Goal: Entertainment & Leisure: Consume media (video, audio)

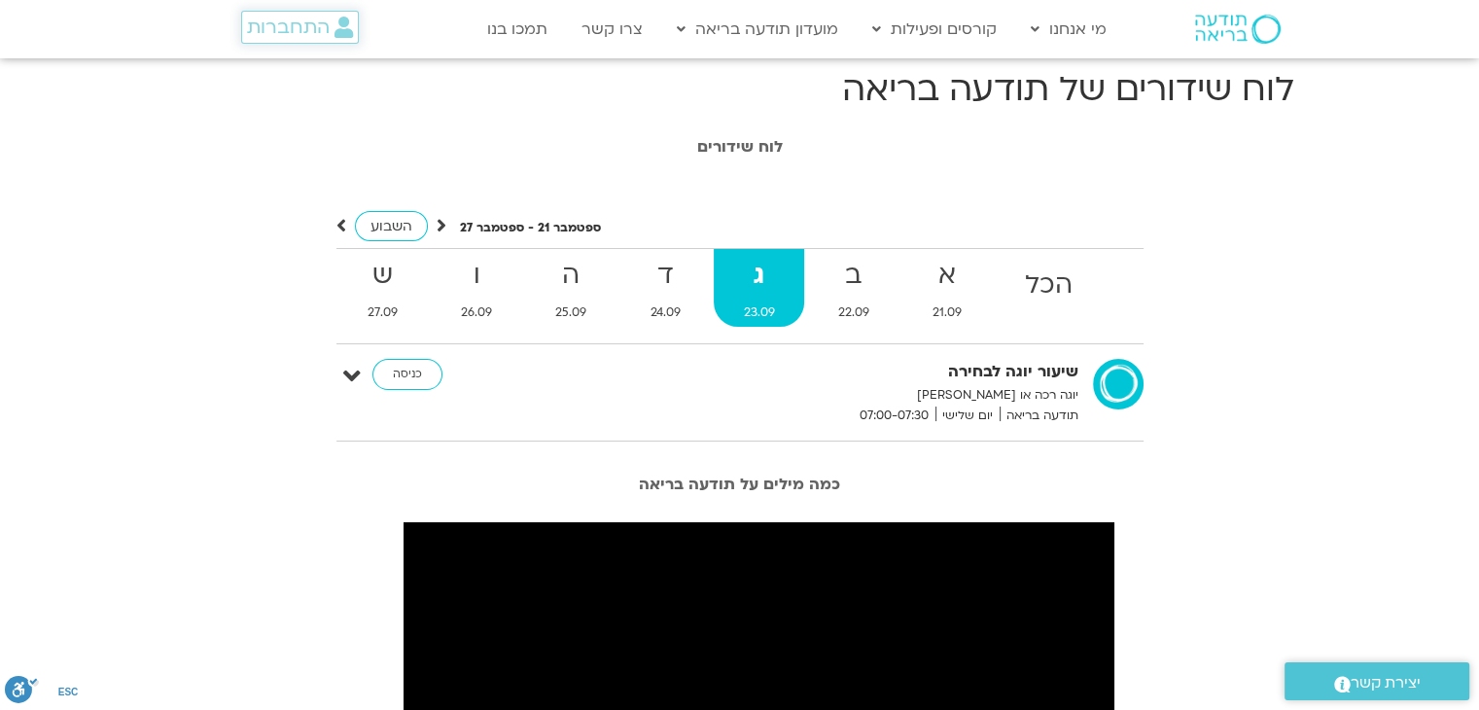
click at [288, 35] on span "התחברות" at bounding box center [288, 27] width 83 height 21
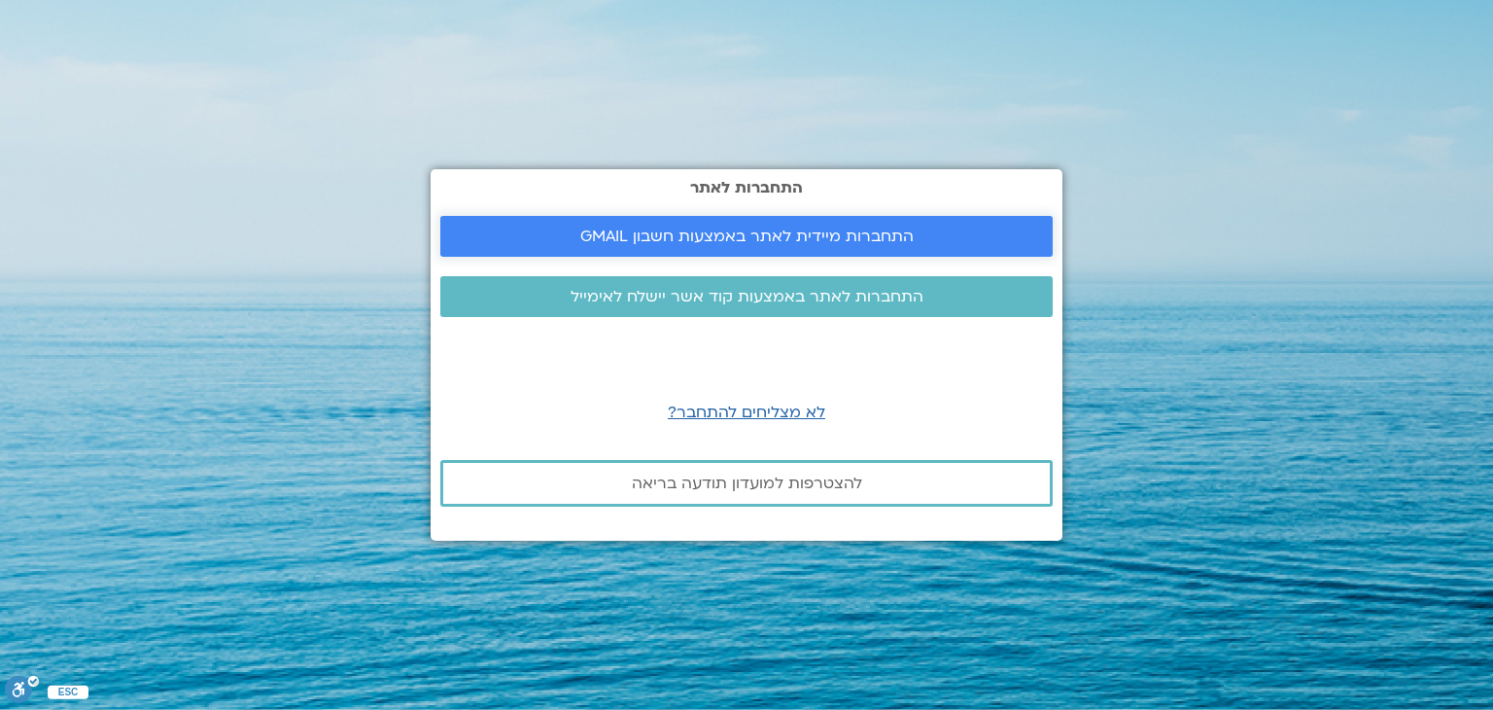
click at [784, 233] on span "התחברות מיידית לאתר באמצעות חשבון GMAIL" at bounding box center [746, 235] width 333 height 17
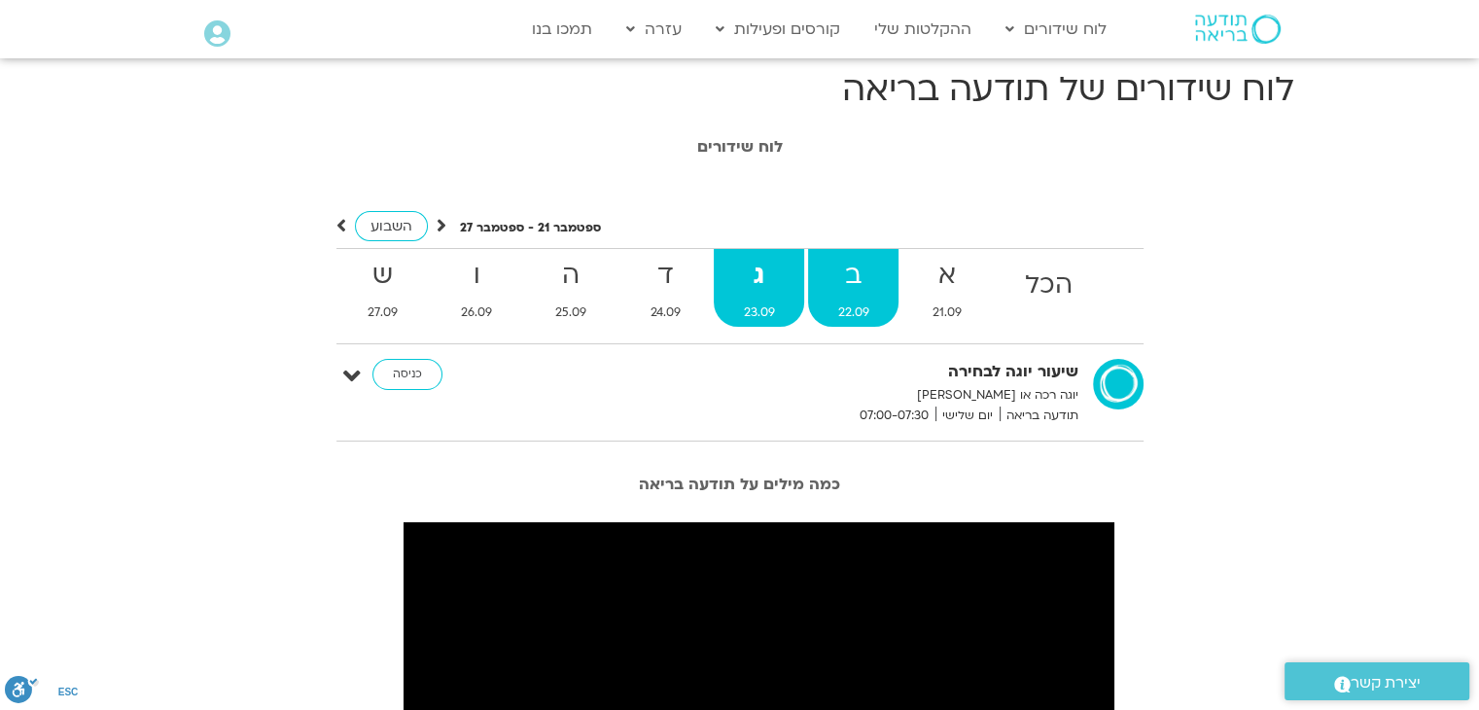
click at [853, 302] on span "22.09" at bounding box center [853, 312] width 90 height 20
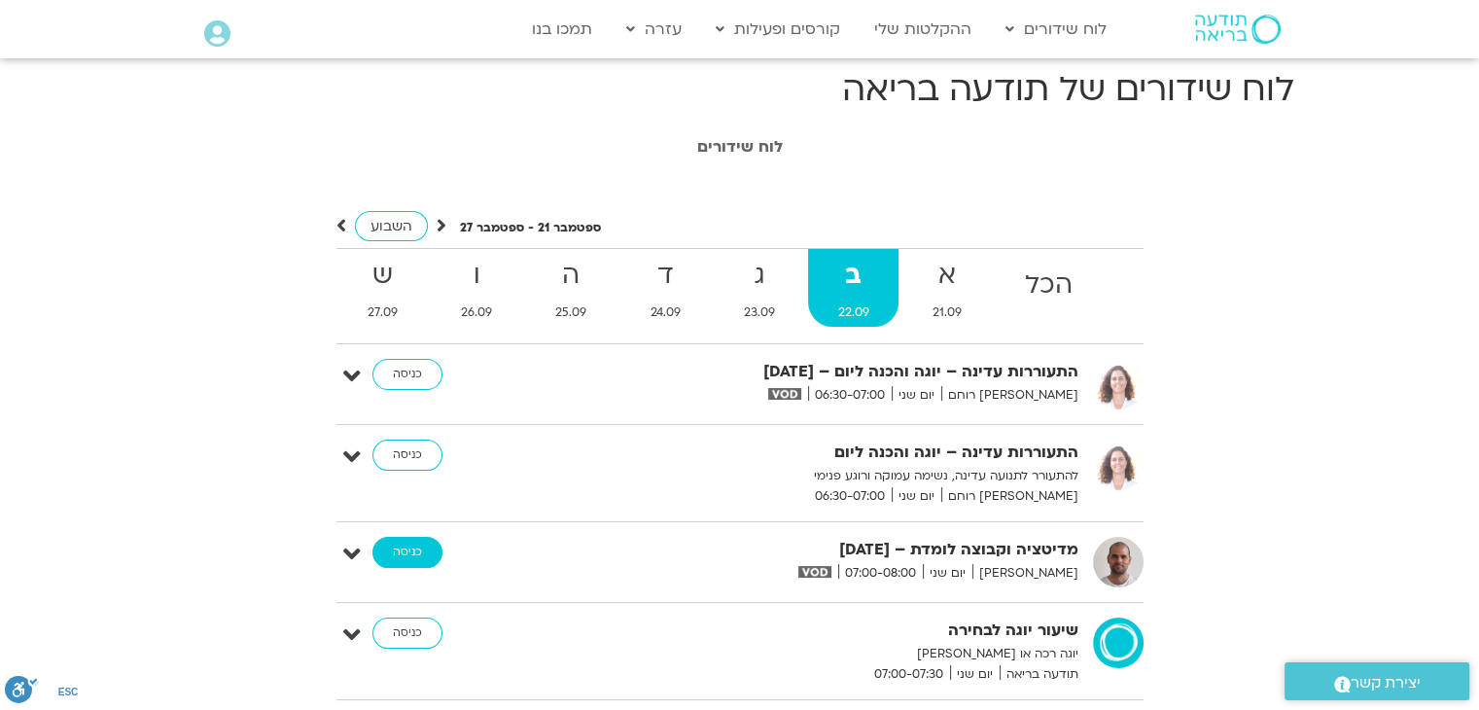
click at [379, 547] on link "כניסה" at bounding box center [407, 552] width 70 height 31
